Goal: Information Seeking & Learning: Find specific page/section

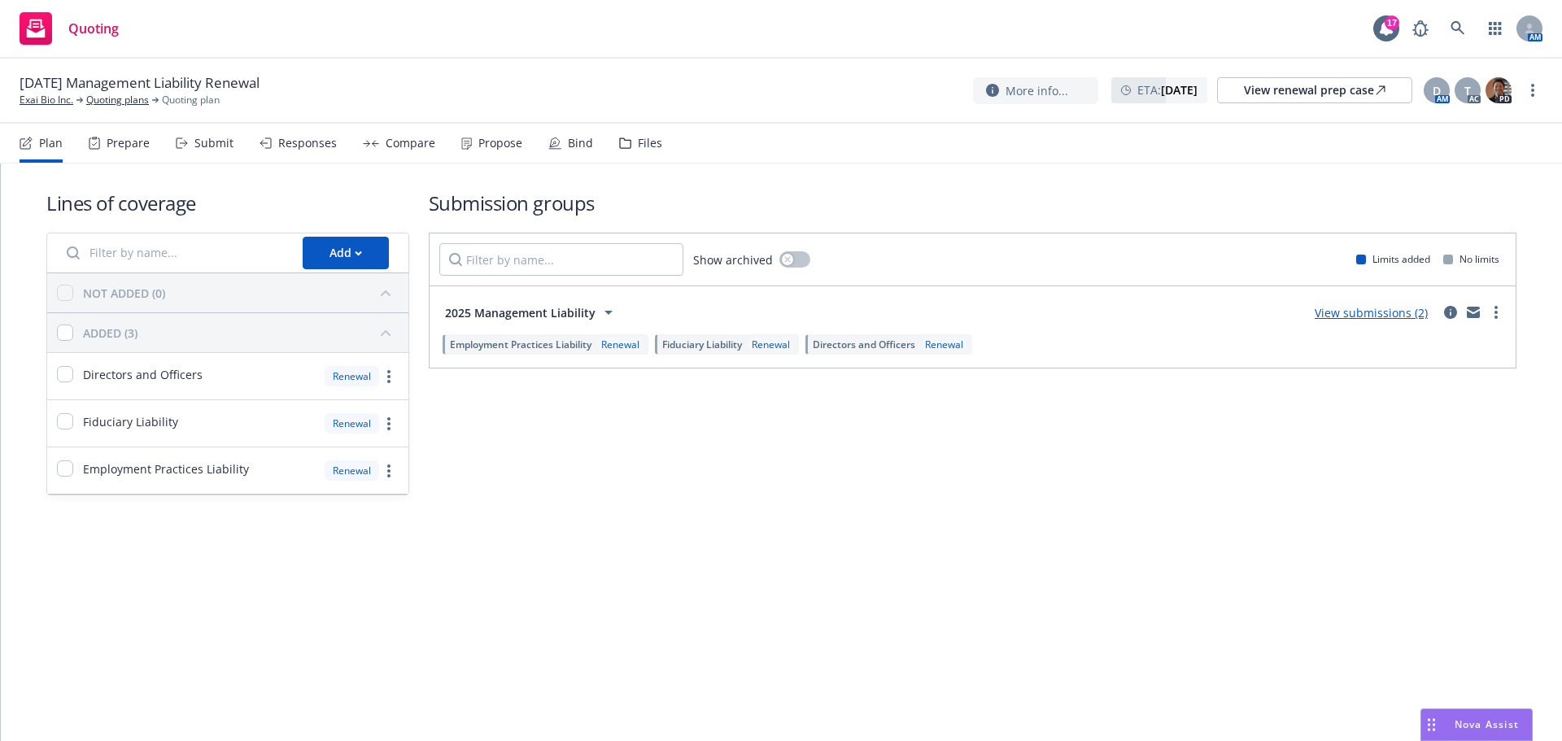
click at [644, 144] on div "Files" at bounding box center [650, 143] width 24 height 13
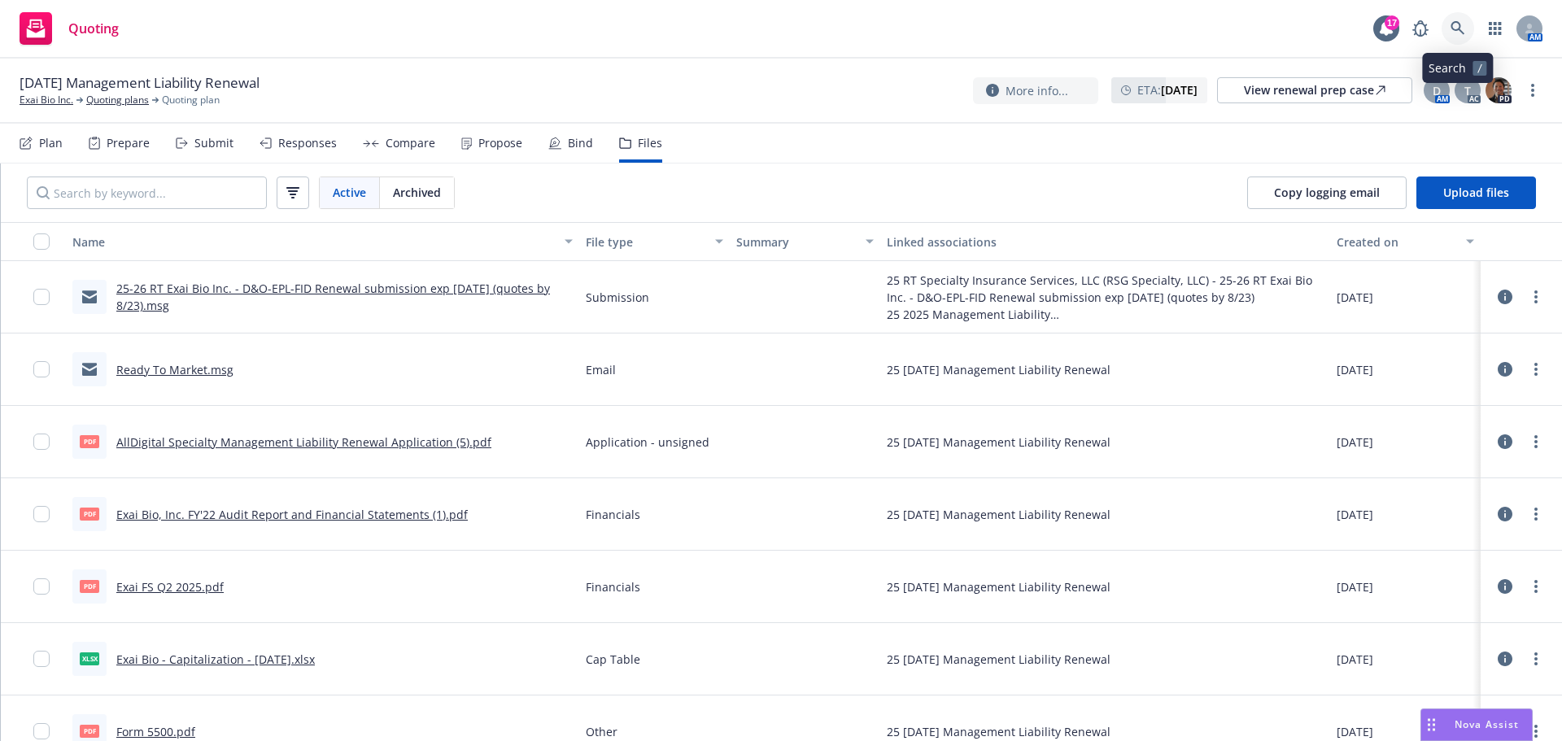
click at [1464, 33] on link at bounding box center [1458, 28] width 33 height 33
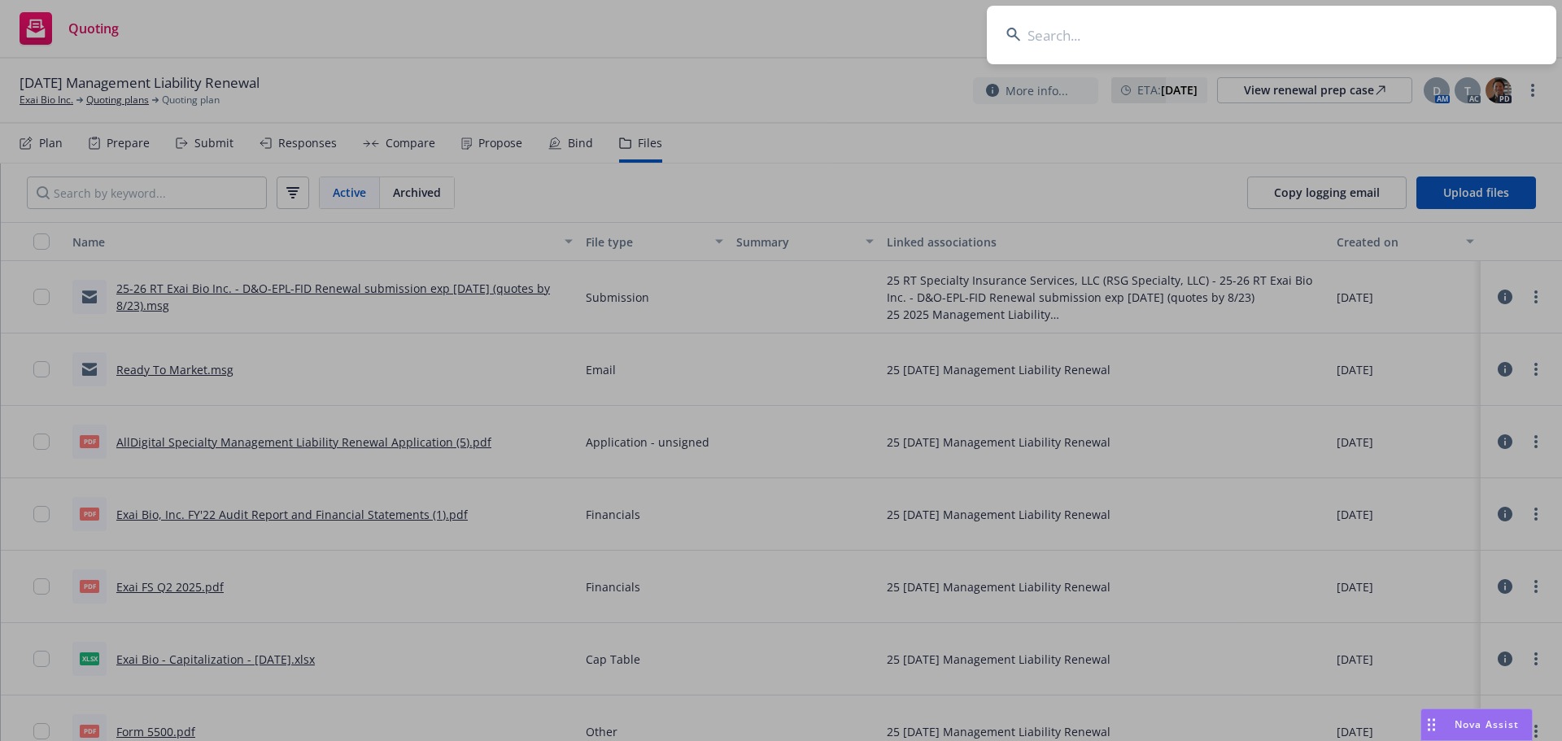
click at [1445, 33] on input at bounding box center [1272, 35] width 570 height 59
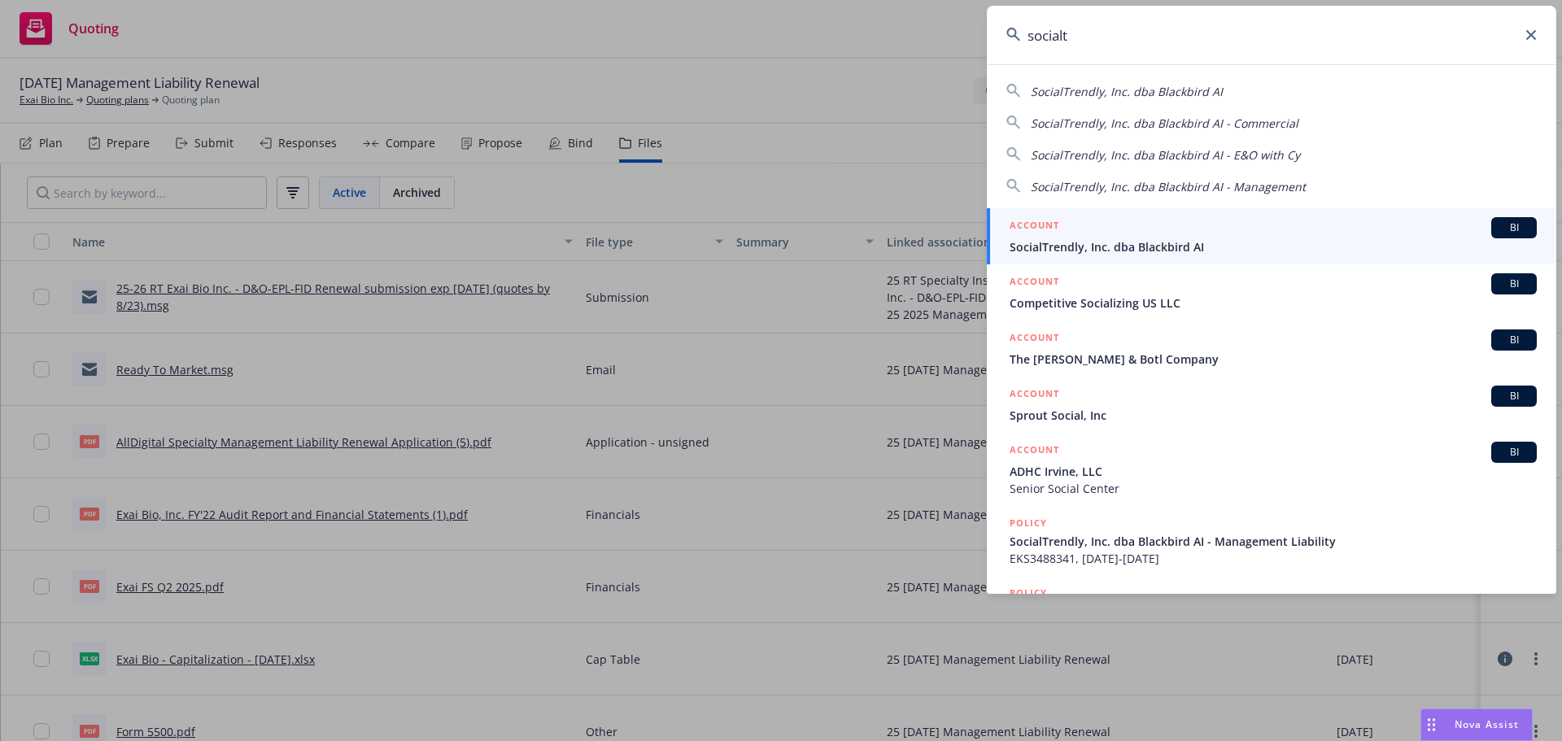
type input "socialt"
click at [1256, 236] on div "ACCOUNT BI" at bounding box center [1273, 227] width 527 height 21
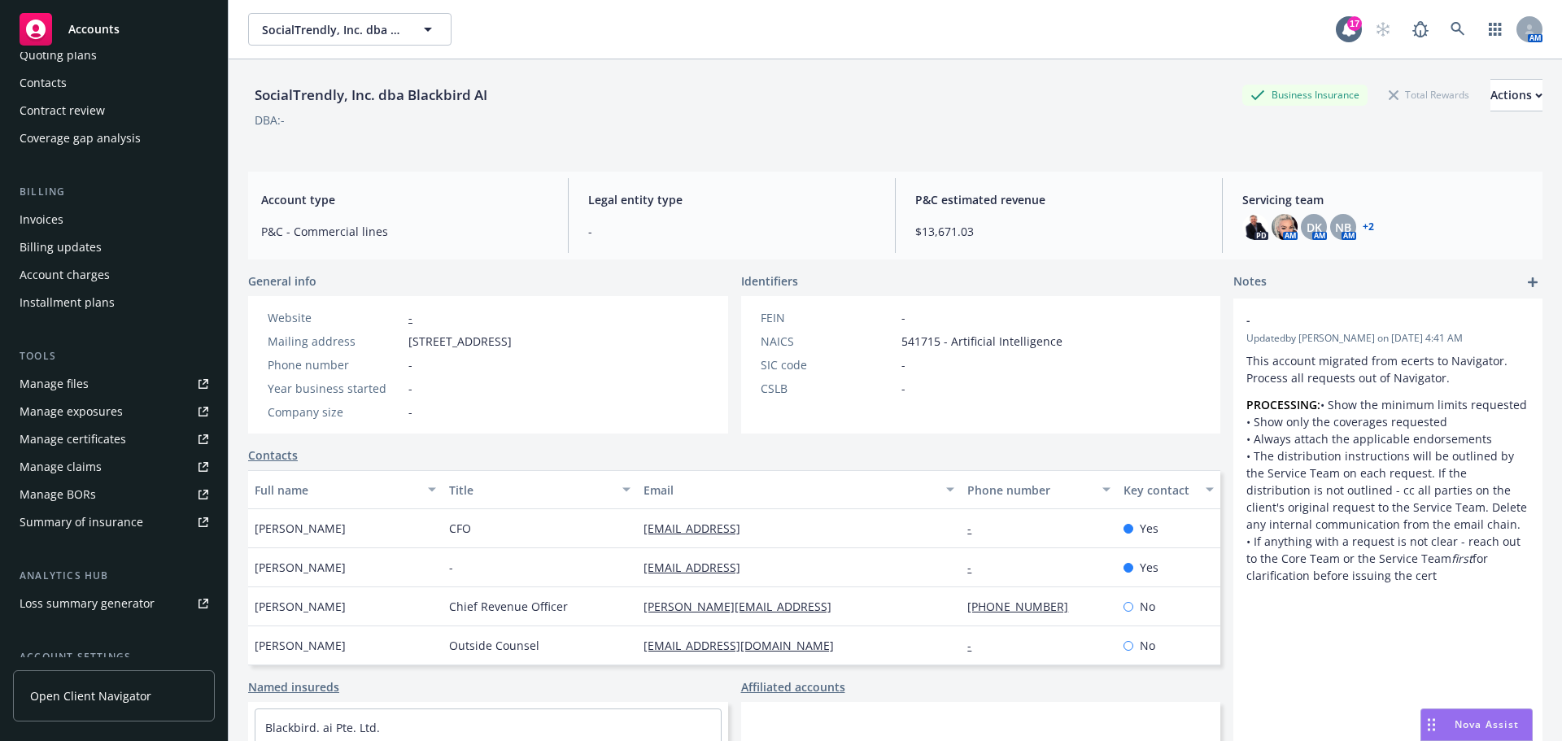
scroll to position [244, 0]
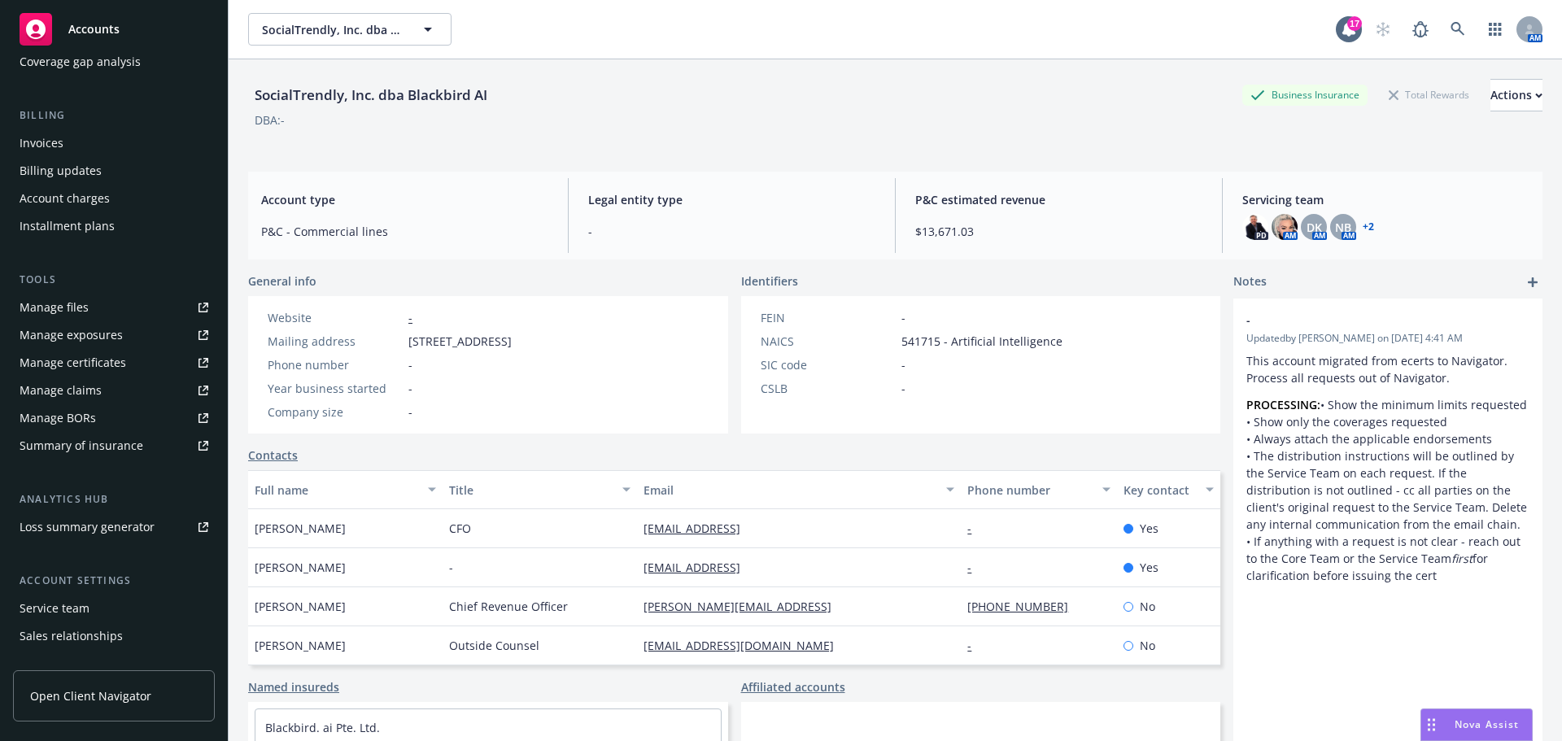
click at [109, 138] on div "Invoices" at bounding box center [114, 143] width 189 height 26
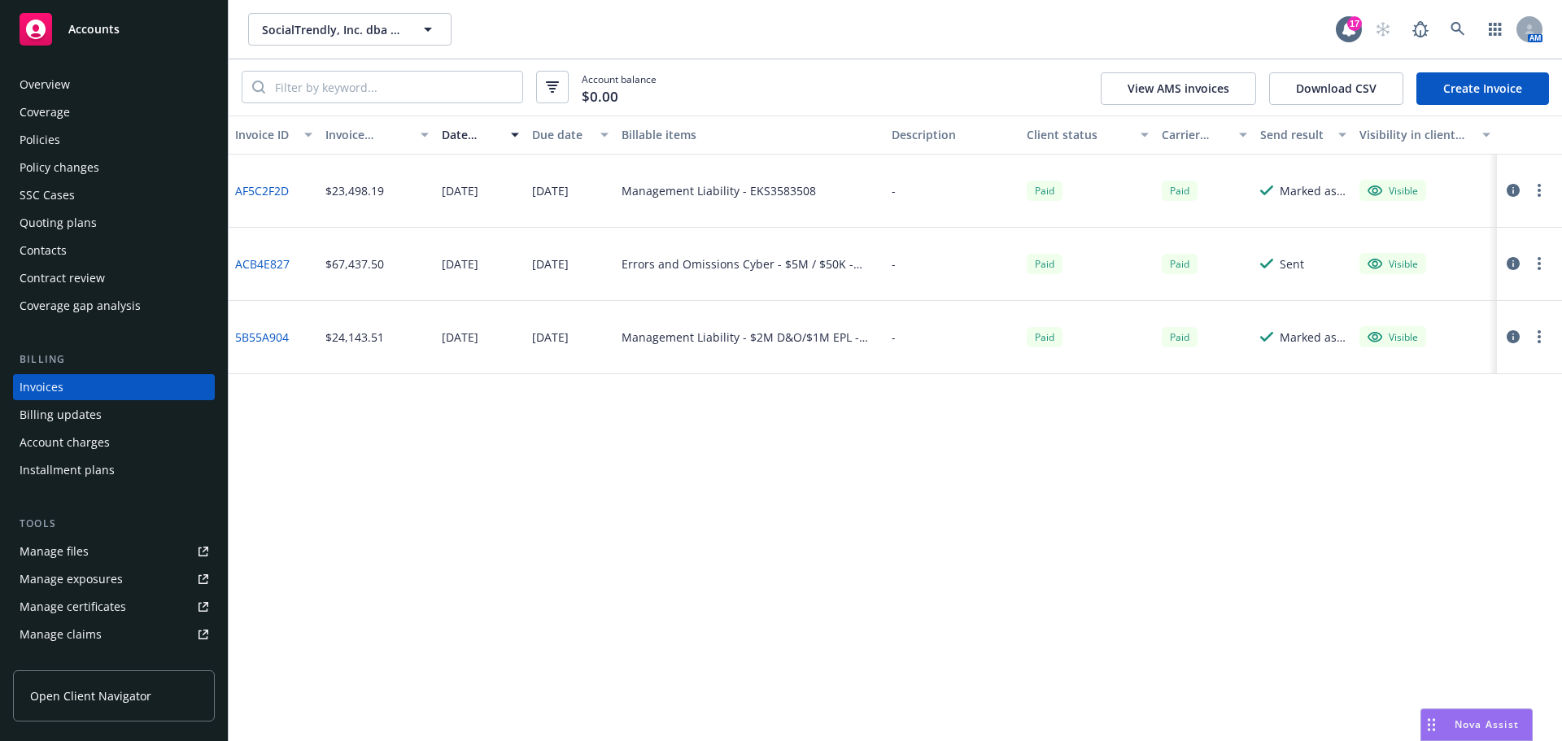
click at [265, 190] on link "AF5C2F2D" at bounding box center [262, 190] width 54 height 17
click at [113, 146] on div "Policies" at bounding box center [114, 140] width 189 height 26
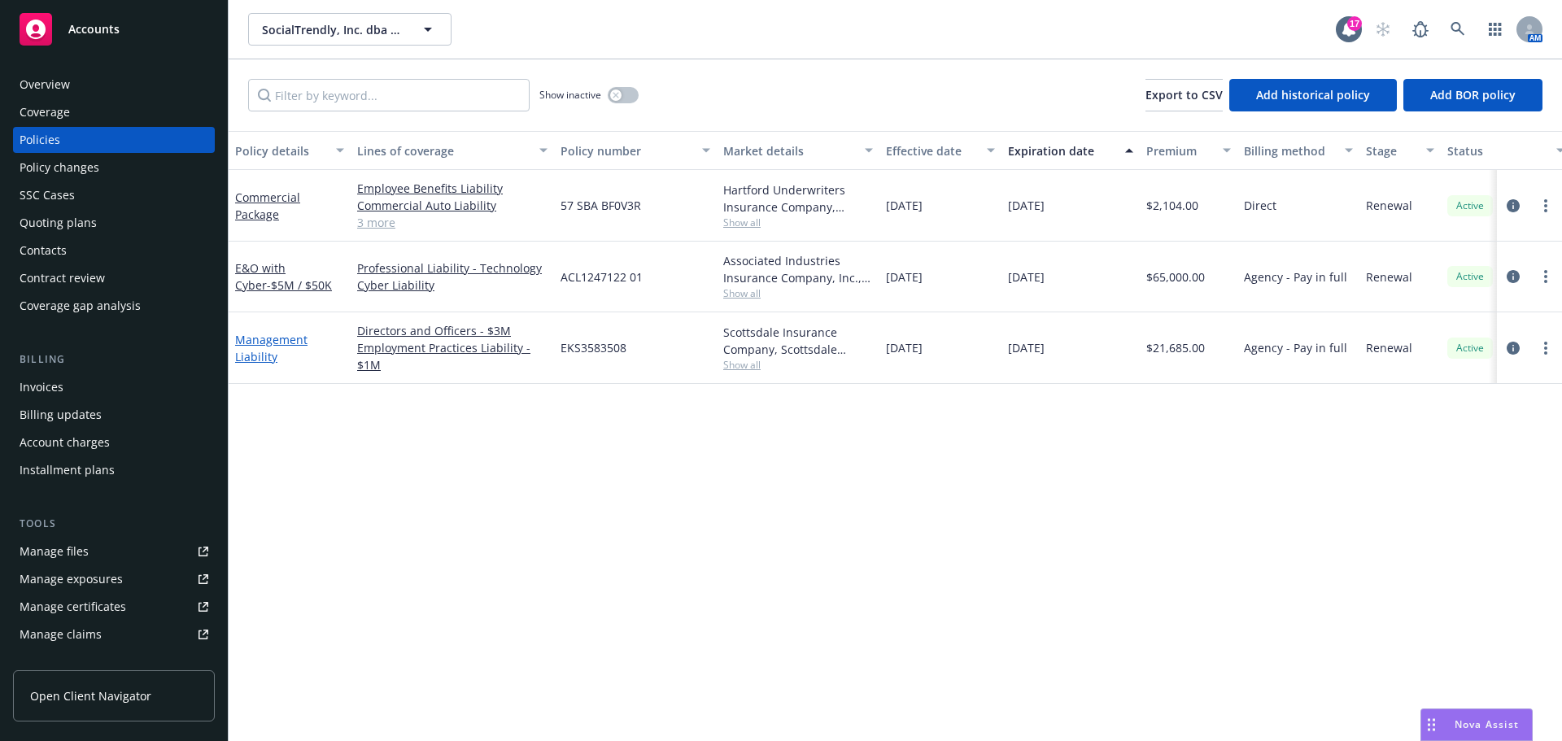
click at [263, 340] on link "Management Liability" at bounding box center [271, 348] width 72 height 33
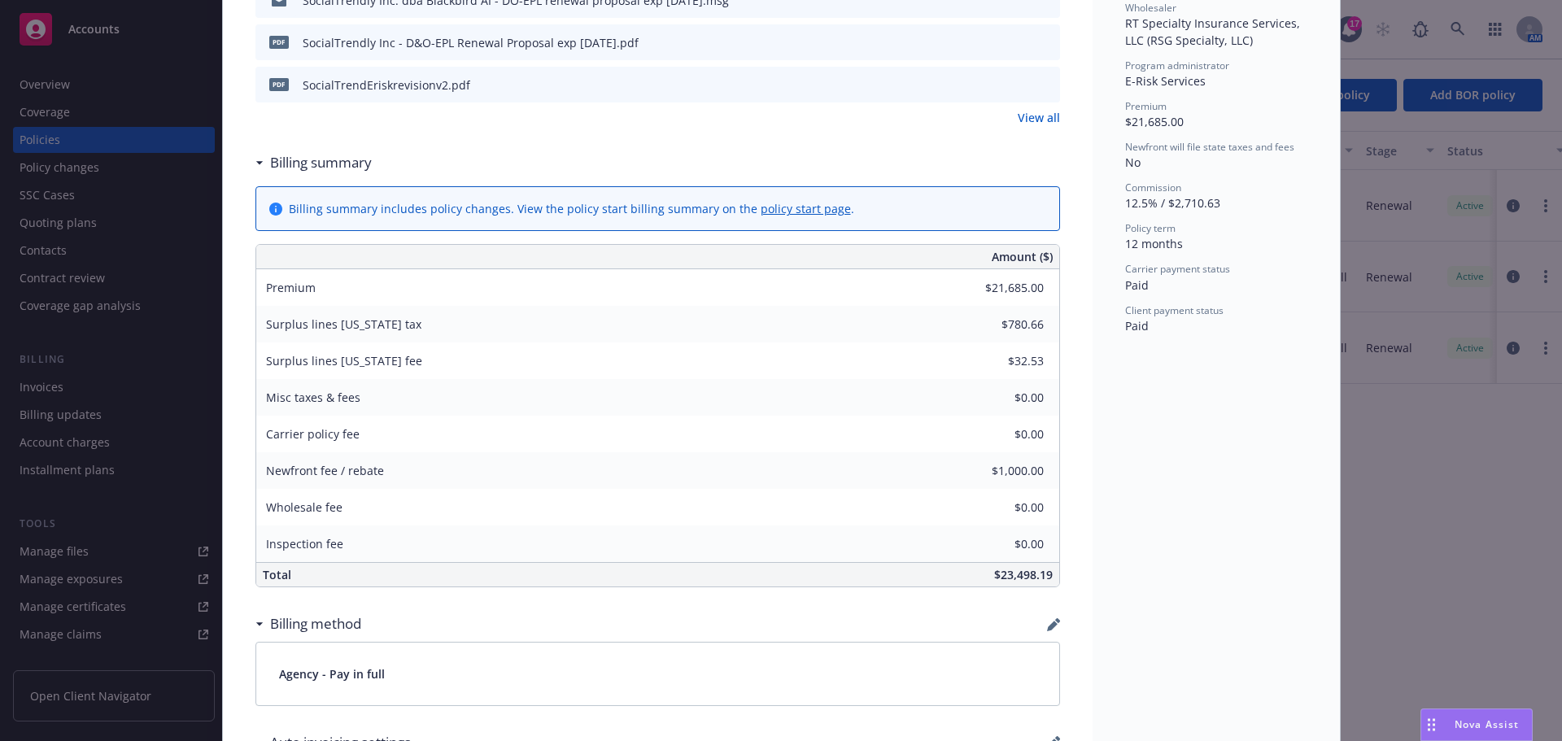
scroll to position [651, 0]
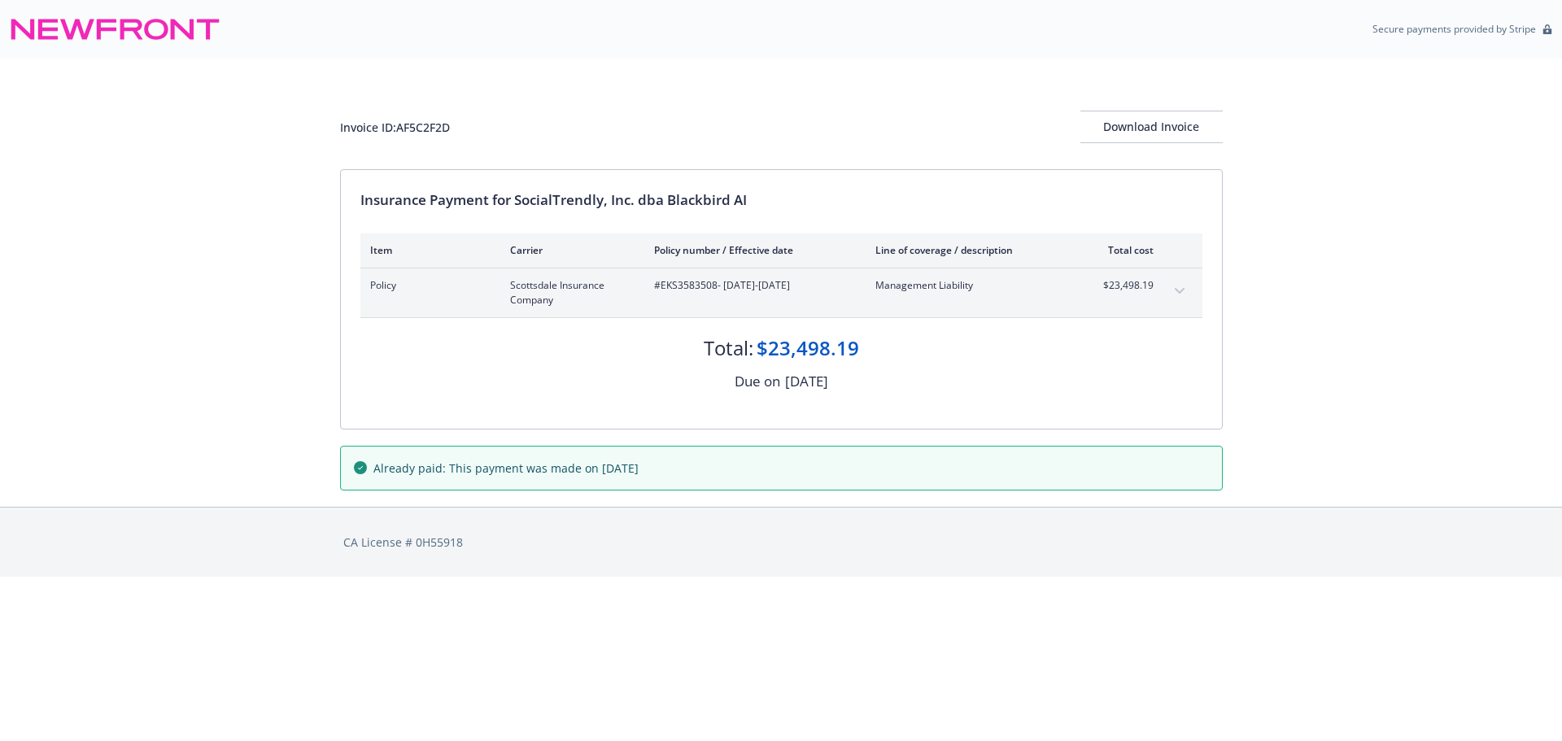
click at [1174, 291] on button "expand content" at bounding box center [1180, 291] width 26 height 26
